Goal: Task Accomplishment & Management: Complete application form

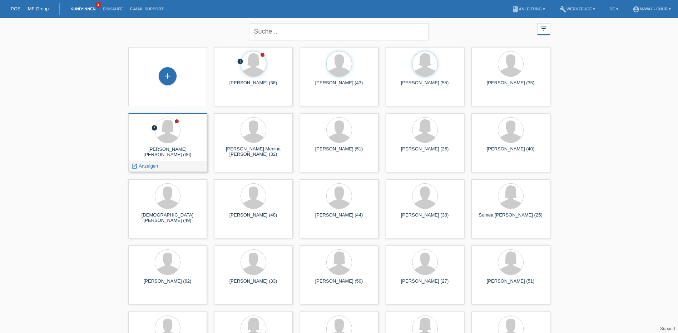
click at [152, 158] on div "Andreia Monteiro Gomes Da Silva (36)" at bounding box center [167, 152] width 67 height 11
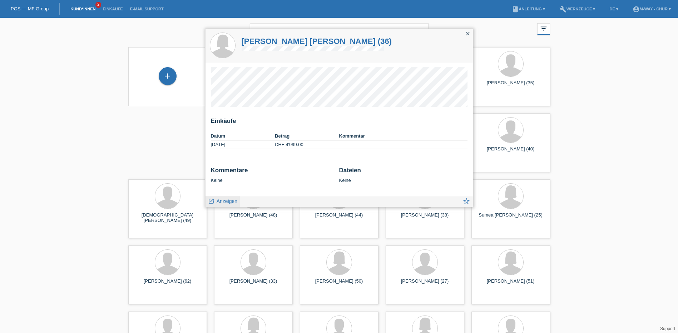
click at [222, 202] on span "Anzeigen" at bounding box center [227, 201] width 21 height 6
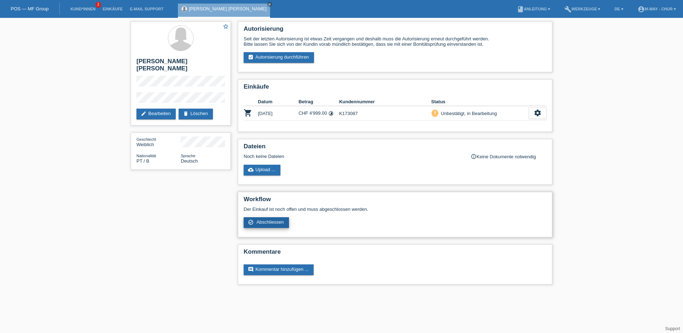
click at [277, 222] on span "Abschliessen" at bounding box center [271, 221] width 28 height 5
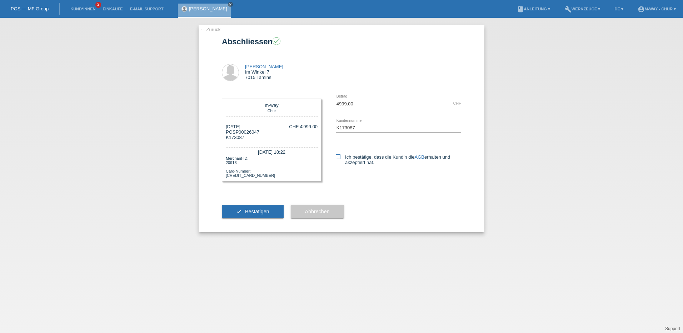
click at [336, 156] on icon at bounding box center [338, 156] width 5 height 5
click at [336, 156] on input "Ich bestätige, dass die Kundin die AGB erhalten und akzeptiert hat." at bounding box center [338, 156] width 5 height 5
checkbox input "true"
click at [257, 213] on span "Bestätigen" at bounding box center [257, 212] width 24 height 6
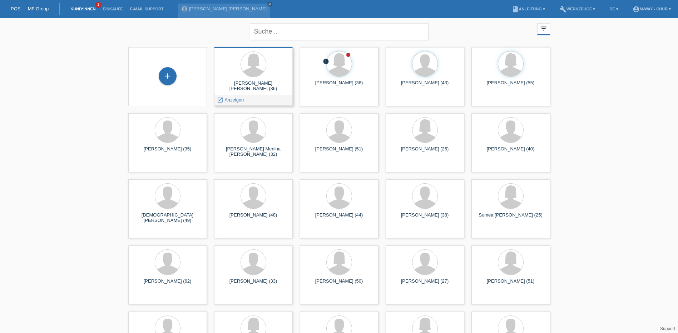
click at [282, 80] on div "Andreia Monteiro Gomes Da Silva (36) launch Anzeigen" at bounding box center [253, 76] width 79 height 59
